Goal: Book appointment/travel/reservation

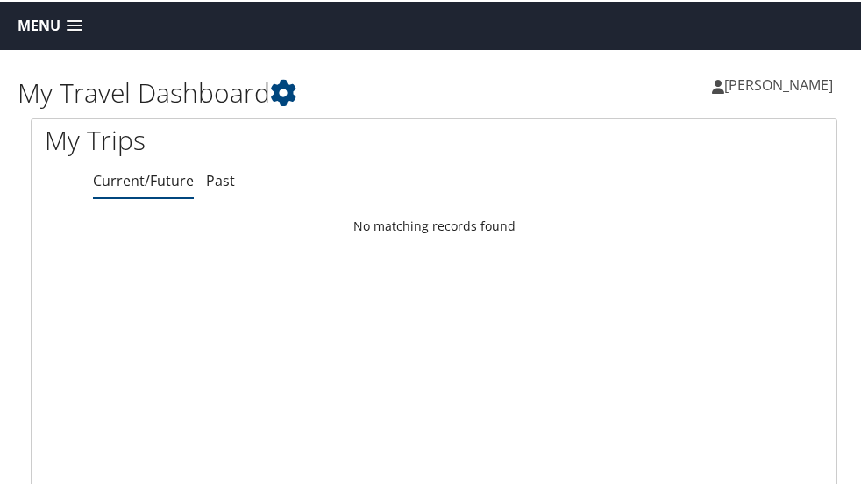
click at [41, 32] on span "Menu" at bounding box center [39, 24] width 43 height 17
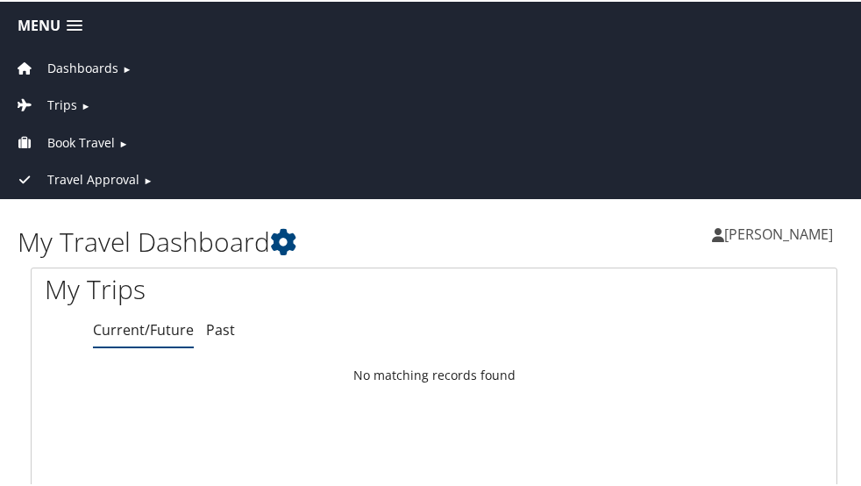
click at [86, 137] on span "Book Travel" at bounding box center [80, 140] width 67 height 19
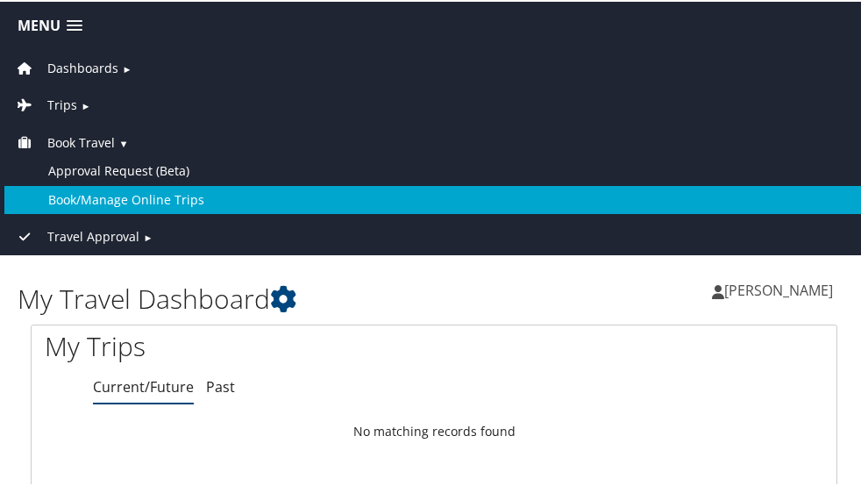
click at [102, 195] on link "Book/Manage Online Trips" at bounding box center [433, 198] width 859 height 28
